Goal: Information Seeking & Learning: Learn about a topic

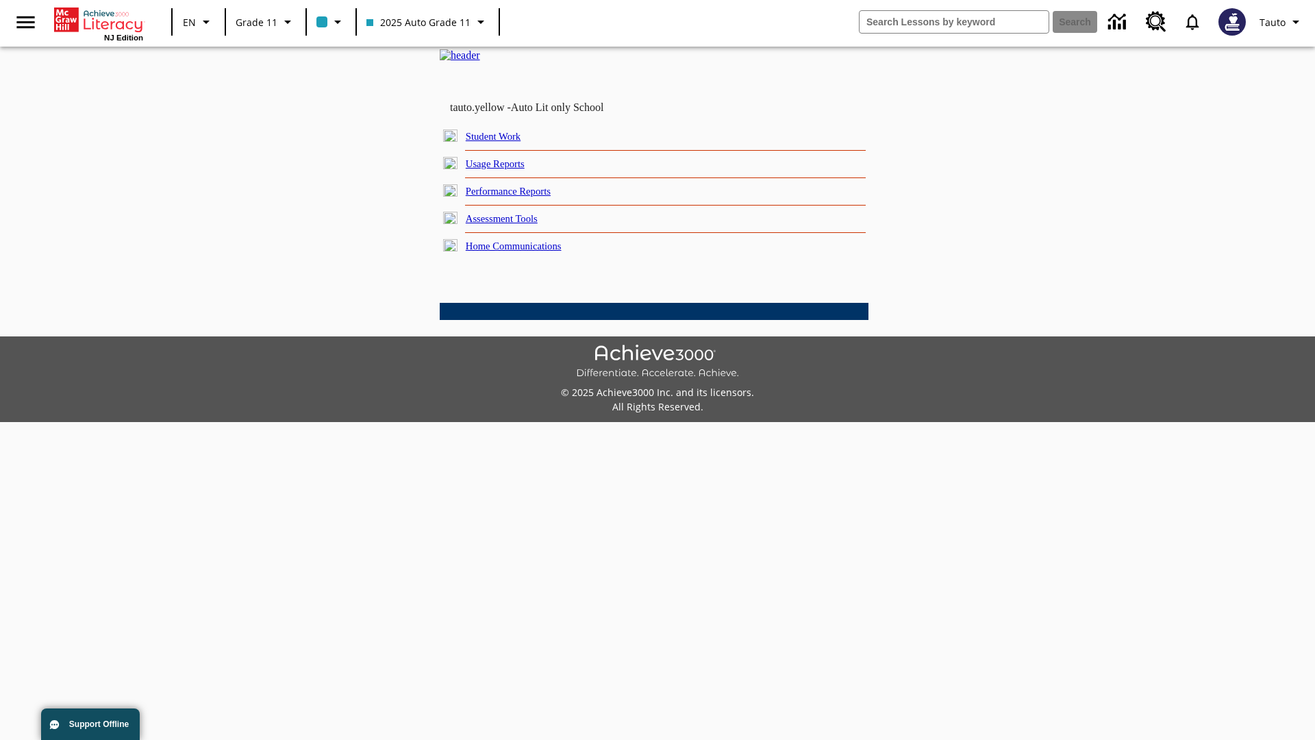
click at [506, 169] on link "Usage Reports" at bounding box center [495, 163] width 59 height 11
click at [0, 0] on link "Which of my students are using the program?" at bounding box center [0, 0] width 0 height 0
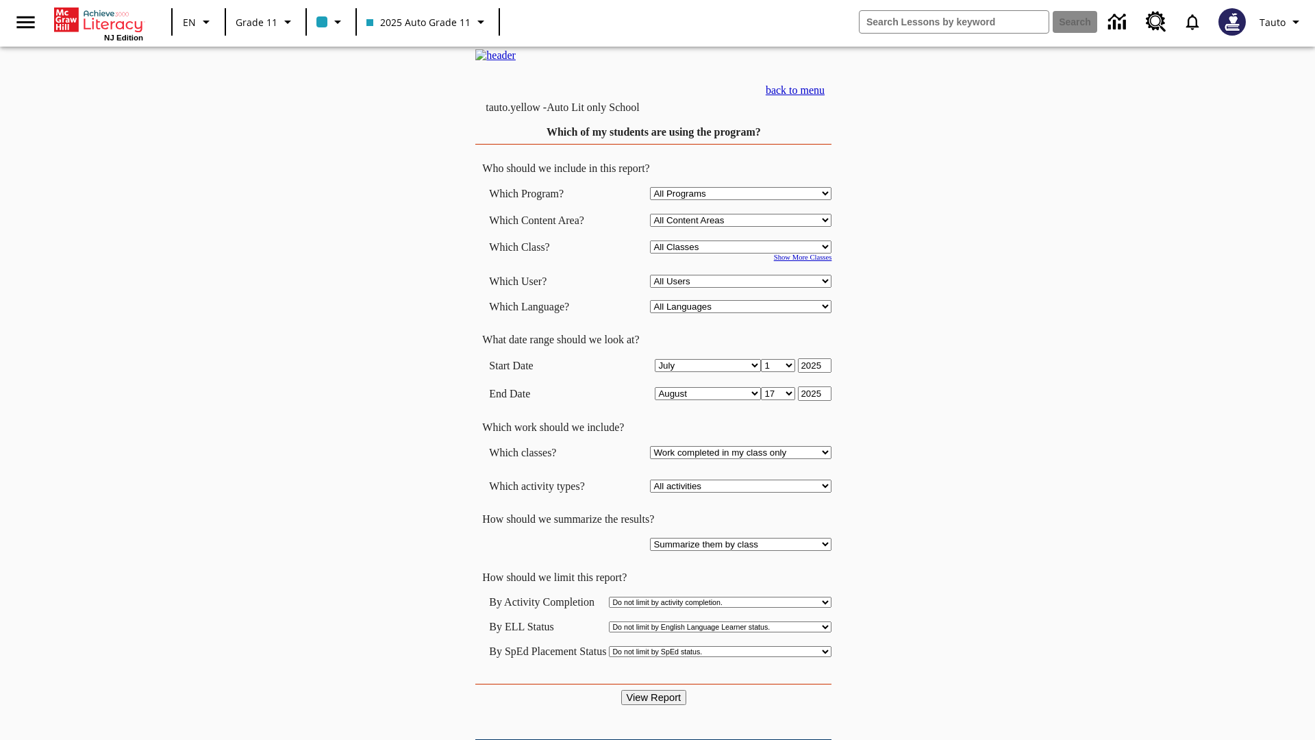
click at [825, 96] on link "back to menu" at bounding box center [795, 90] width 59 height 12
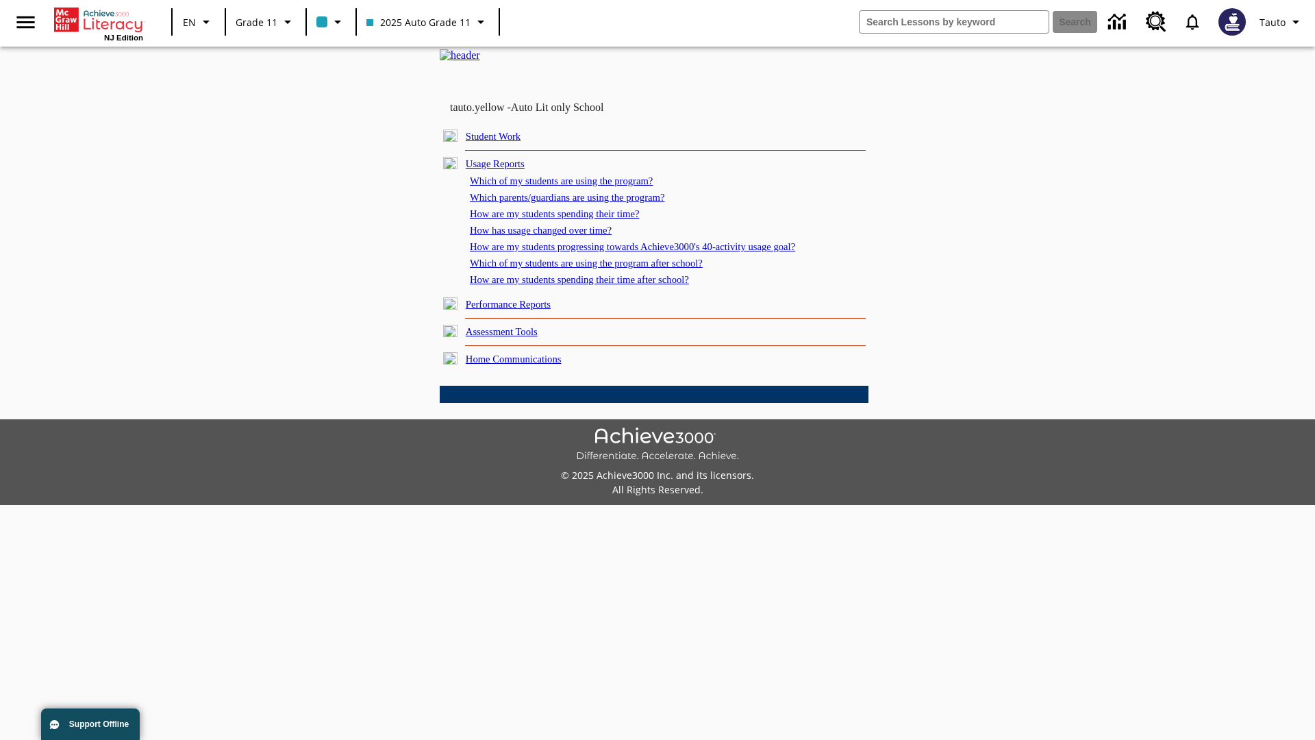
click at [568, 219] on link "How are my students spending their time?" at bounding box center [554, 213] width 169 height 11
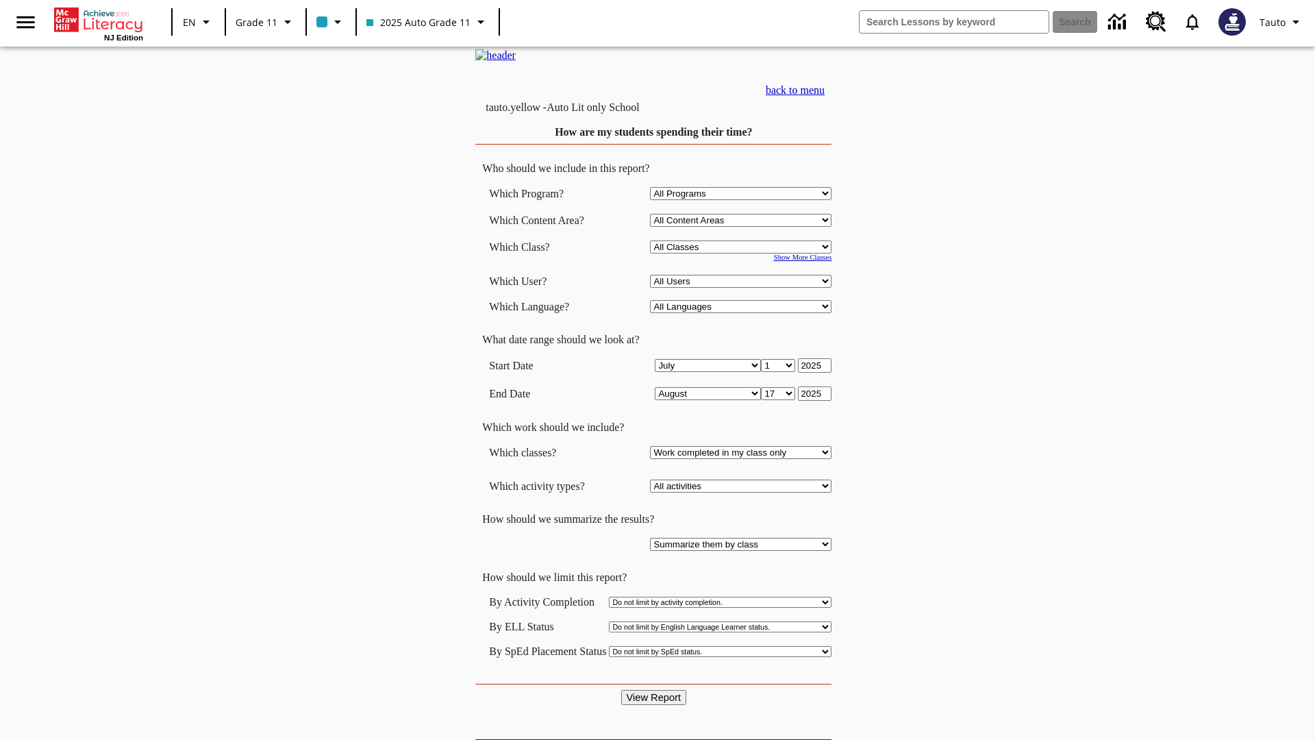
click at [825, 96] on link "back to menu" at bounding box center [795, 90] width 59 height 12
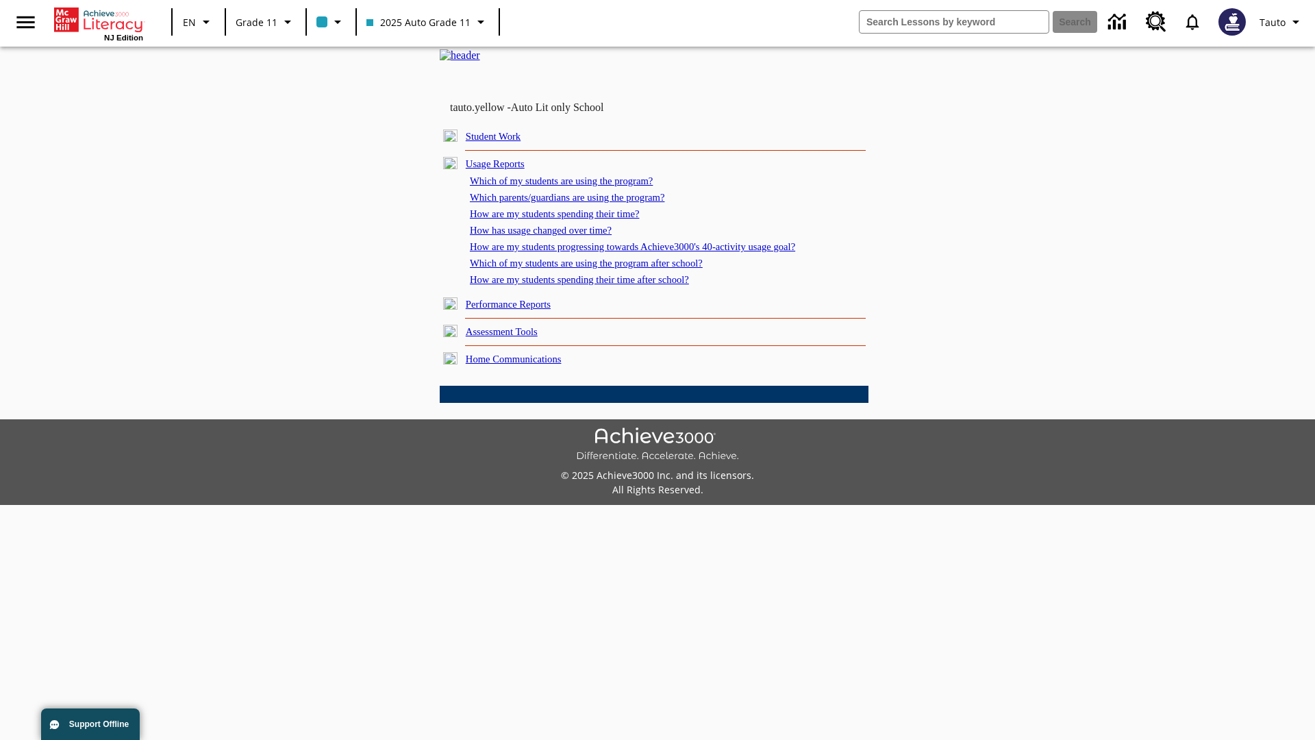
click at [596, 285] on link "How are my students spending their time after school?" at bounding box center [579, 279] width 219 height 11
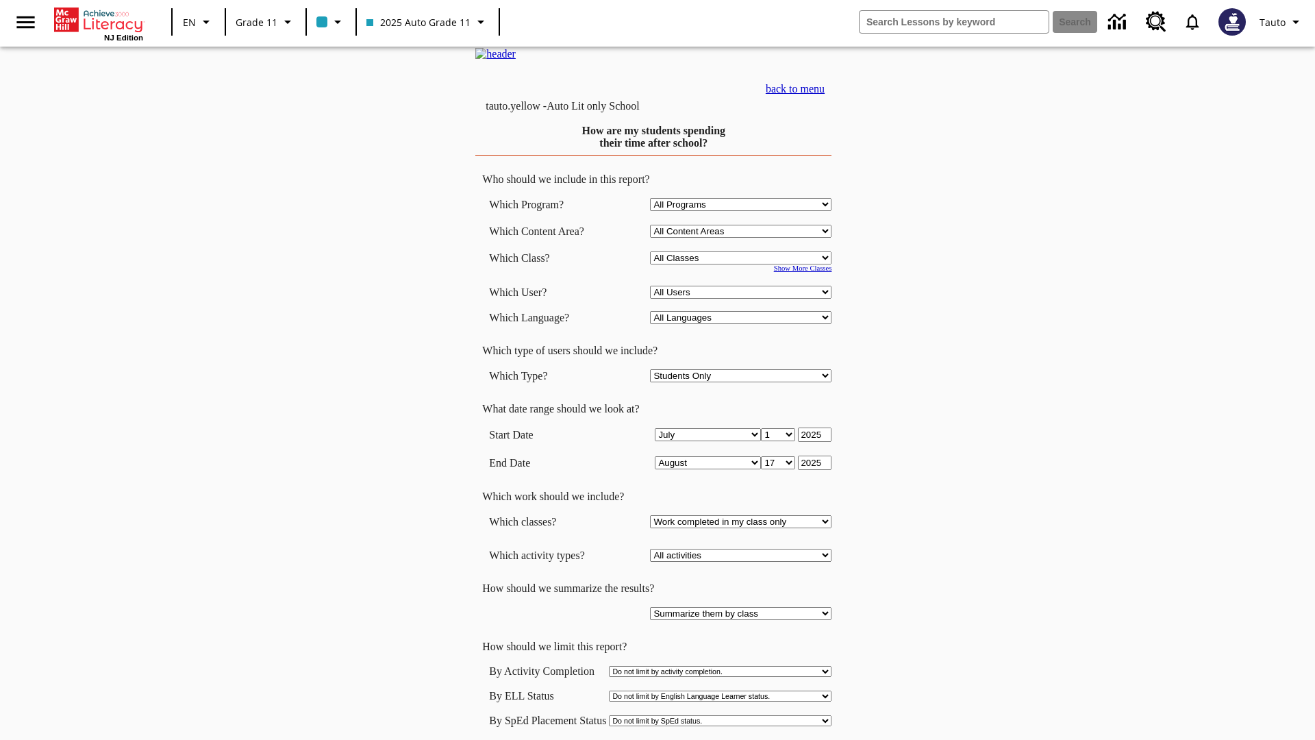
scroll to position [1, 0]
